Goal: Task Accomplishment & Management: Manage account settings

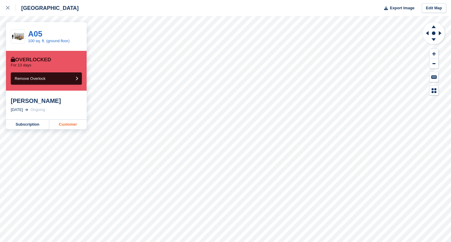
click at [69, 123] on link "Customer" at bounding box center [67, 124] width 37 height 10
click at [11, 14] on link at bounding box center [8, 8] width 16 height 16
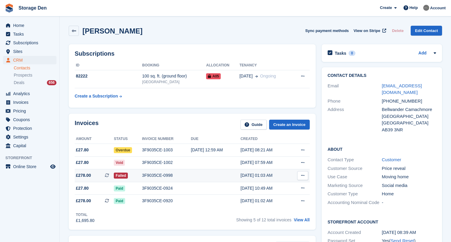
click at [181, 174] on div "3F9035CE-0998" at bounding box center [166, 175] width 49 height 6
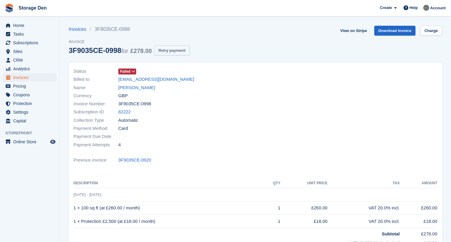
click at [189, 52] on button "Retry payment" at bounding box center [171, 50] width 35 height 10
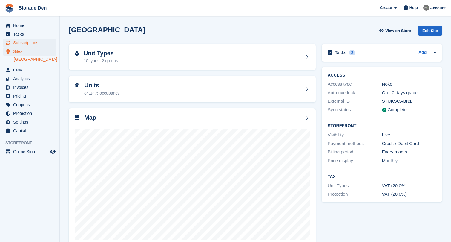
click at [23, 42] on span "Subscriptions" at bounding box center [31, 43] width 36 height 8
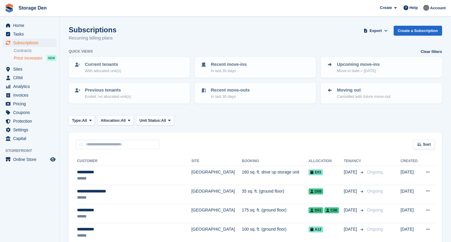
click at [32, 57] on span "Price increases" at bounding box center [28, 58] width 29 height 6
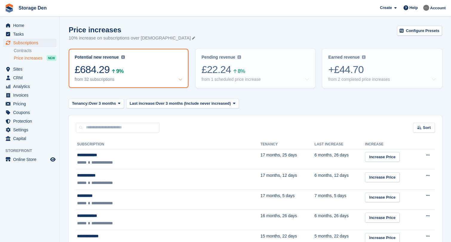
click at [141, 72] on div "£684.29 9%" at bounding box center [129, 69] width 108 height 12
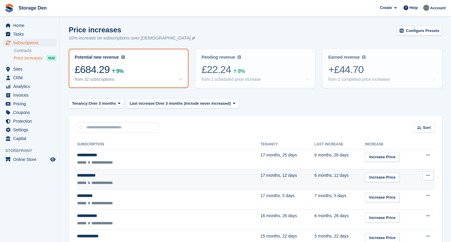
click at [179, 176] on div "**********" at bounding box center [139, 175] width 124 height 6
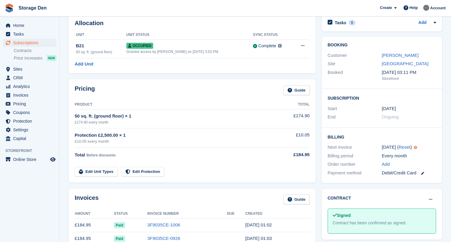
scroll to position [30, 0]
click at [21, 102] on span "Pricing" at bounding box center [31, 103] width 36 height 8
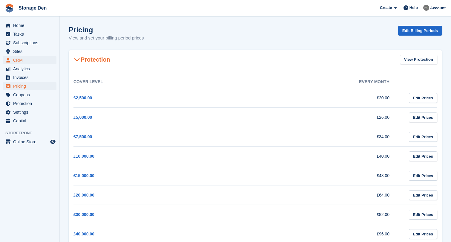
click at [25, 61] on span "CRM" at bounding box center [31, 60] width 36 height 8
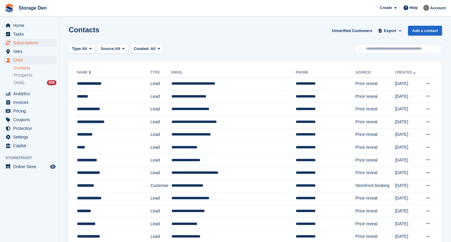
click at [44, 44] on span "Subscriptions" at bounding box center [31, 43] width 36 height 8
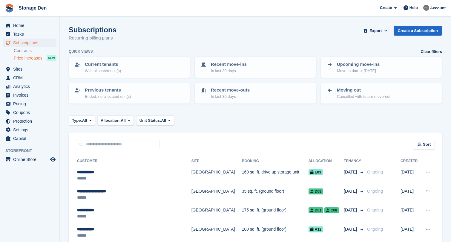
click at [32, 60] on span "Price increases" at bounding box center [28, 58] width 29 height 6
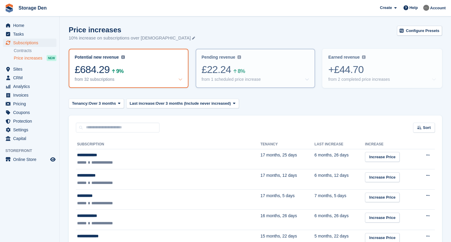
click at [229, 78] on div "from 1 scheduled price increase" at bounding box center [231, 79] width 59 height 5
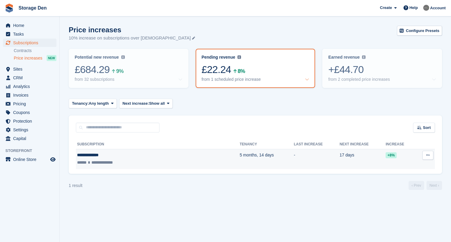
click at [137, 158] on div "**********" at bounding box center [128, 155] width 102 height 6
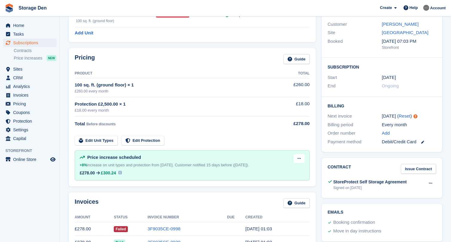
scroll to position [53, 0]
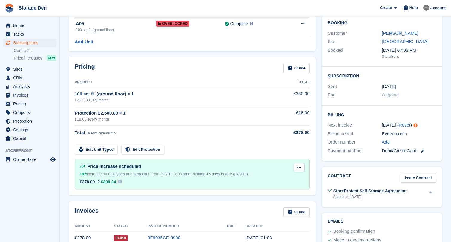
click at [299, 165] on icon at bounding box center [298, 167] width 3 height 4
click at [290, 178] on p "Edit next increase" at bounding box center [276, 179] width 52 height 8
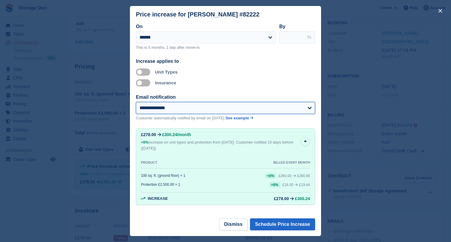
select select "**"
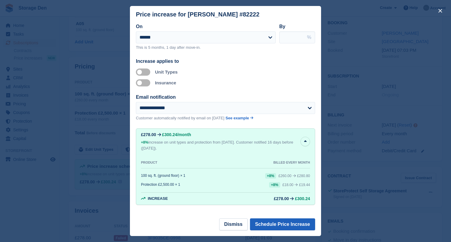
click at [292, 226] on button "Schedule Price Increase" at bounding box center [282, 224] width 65 height 12
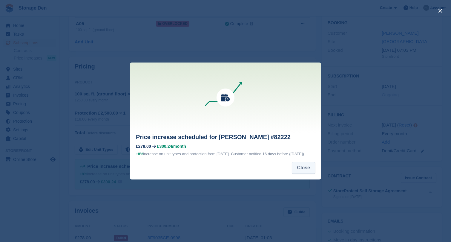
click at [306, 172] on button "Close" at bounding box center [303, 167] width 23 height 12
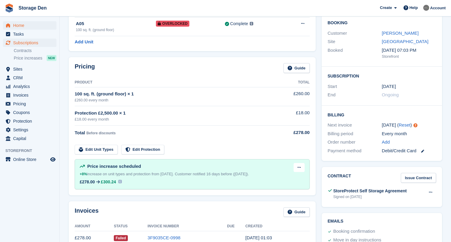
click at [34, 24] on span "Home" at bounding box center [31, 25] width 36 height 8
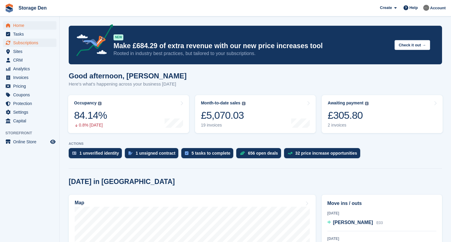
click at [15, 41] on span "Subscriptions" at bounding box center [31, 43] width 36 height 8
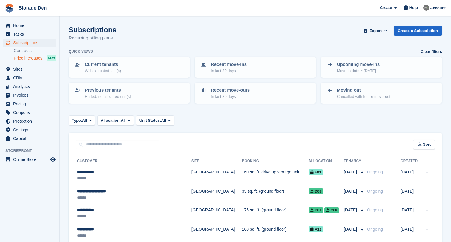
click at [39, 55] on span "Price increases" at bounding box center [28, 58] width 29 height 6
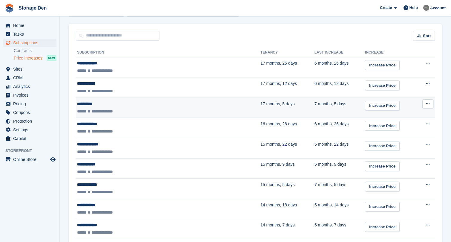
scroll to position [93, 0]
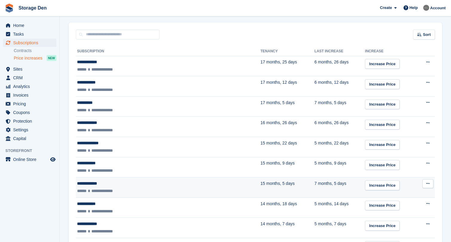
click at [164, 184] on div "**********" at bounding box center [139, 183] width 124 height 6
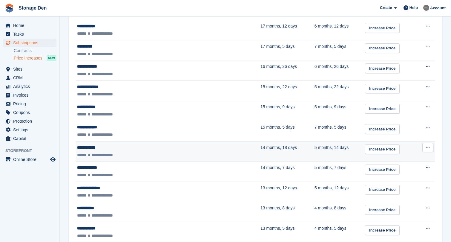
scroll to position [156, 0]
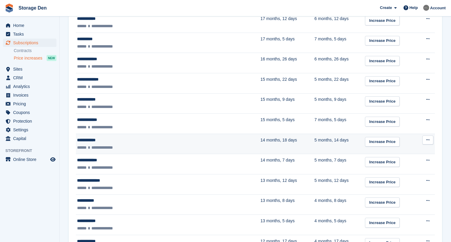
click at [164, 139] on div "**********" at bounding box center [139, 140] width 124 height 6
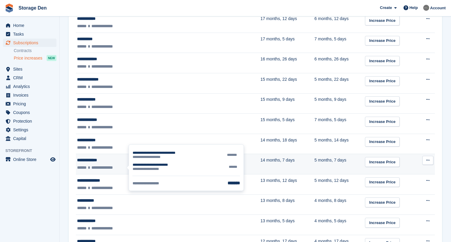
click at [113, 165] on span "**********" at bounding box center [104, 167] width 18 height 4
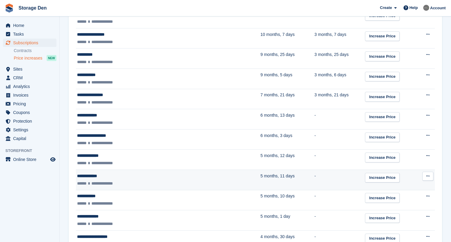
scroll to position [463, 0]
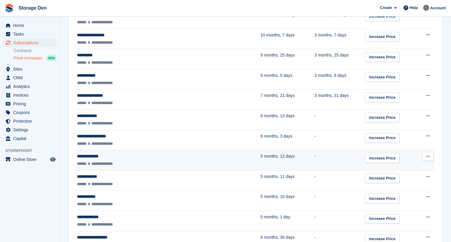
click at [152, 162] on div "**********" at bounding box center [139, 163] width 124 height 6
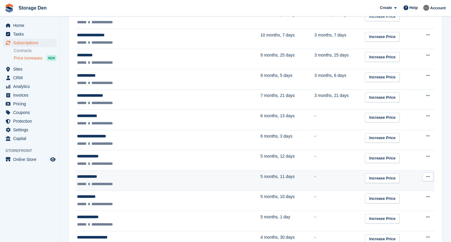
click at [191, 178] on div "**********" at bounding box center [139, 176] width 124 height 6
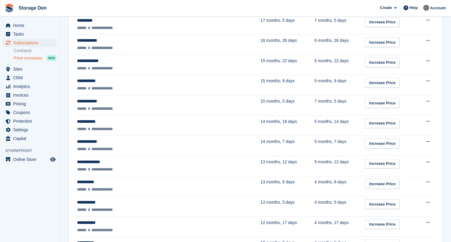
scroll to position [163, 0]
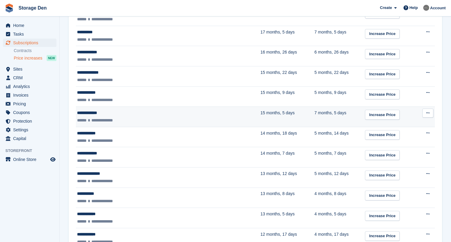
click at [147, 122] on div "**********" at bounding box center [139, 120] width 124 height 6
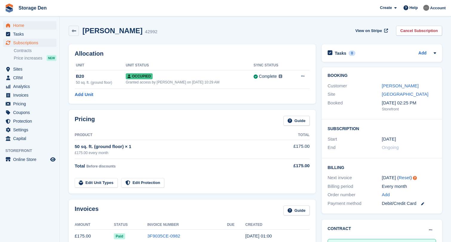
click at [28, 27] on span "Home" at bounding box center [31, 25] width 36 height 8
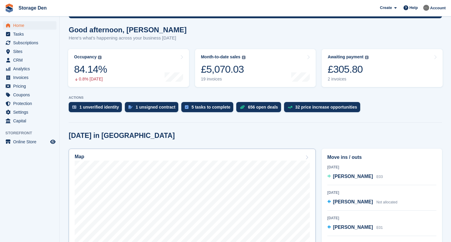
scroll to position [45, 0]
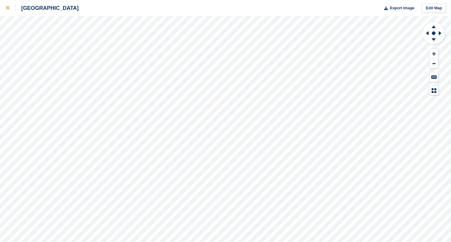
click at [12, 10] on div at bounding box center [11, 7] width 10 height 7
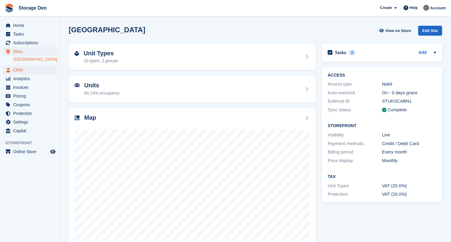
click at [29, 69] on span "CRM" at bounding box center [31, 70] width 36 height 8
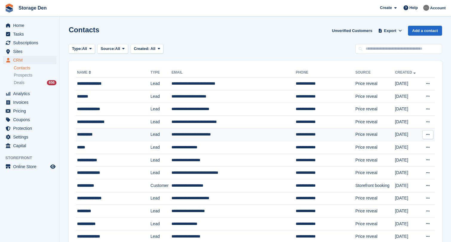
click at [98, 131] on div "**********" at bounding box center [108, 134] width 63 height 6
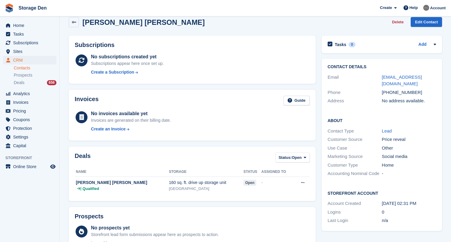
scroll to position [101, 0]
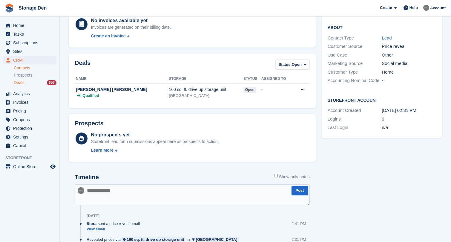
click at [33, 83] on div "Deals 656" at bounding box center [35, 83] width 43 height 6
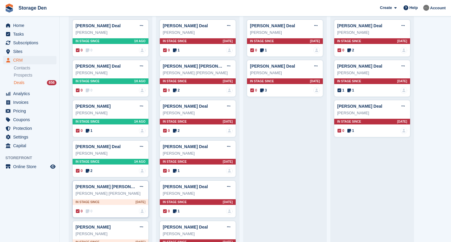
scroll to position [87, 0]
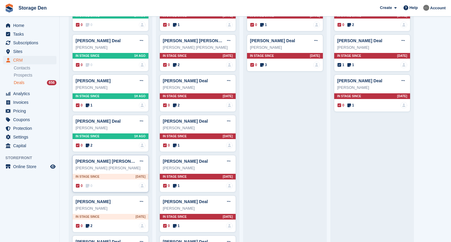
click at [89, 184] on icon at bounding box center [88, 185] width 4 height 4
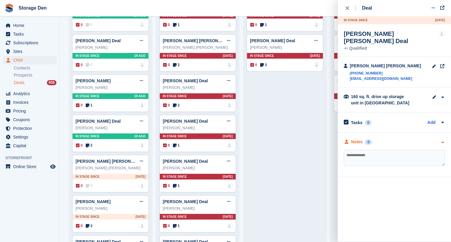
click at [360, 139] on div "Notes" at bounding box center [357, 142] width 12 height 6
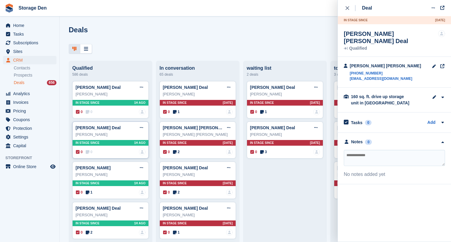
scroll to position [0, 0]
click at [91, 145] on div "Dereck Pattison Deal Edit deal Mark as won Mark as lost Delete deal Dereck Patt…" at bounding box center [110, 139] width 76 height 37
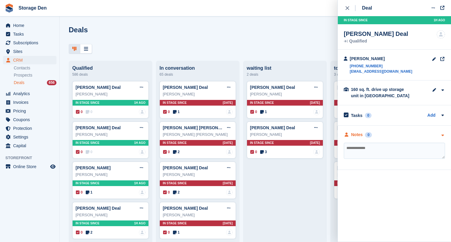
click at [360, 136] on div "Notes" at bounding box center [357, 134] width 12 height 6
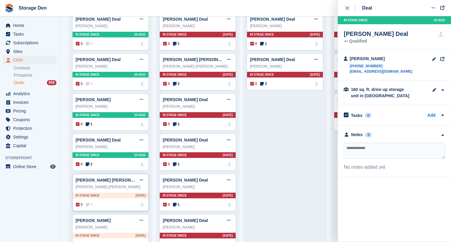
click at [88, 201] on div "0 0 No one is assigned to this deal" at bounding box center [111, 204] width 70 height 7
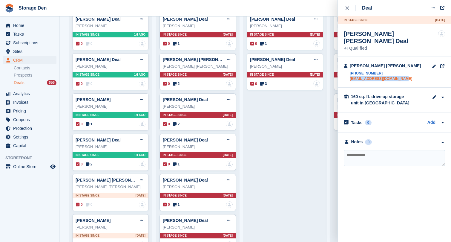
drag, startPoint x: 403, startPoint y: 71, endPoint x: 350, endPoint y: 72, distance: 53.7
click at [350, 72] on div "Alicia Ann +447712478380 aliciaroberton24@gmail.com" at bounding box center [394, 72] width 113 height 31
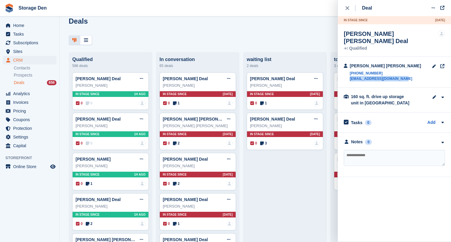
scroll to position [9, 0]
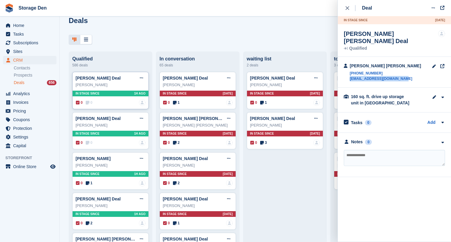
click at [91, 102] on span "0" at bounding box center [89, 102] width 7 height 5
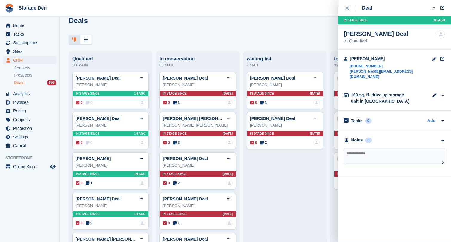
click at [357, 152] on textarea at bounding box center [394, 156] width 101 height 16
type textarea "**********"
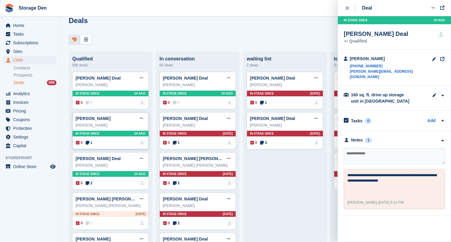
click at [87, 143] on icon at bounding box center [88, 142] width 4 height 4
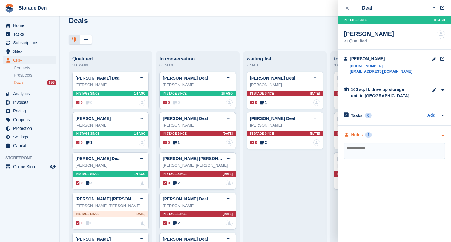
click at [353, 133] on div "Notes" at bounding box center [357, 134] width 12 height 6
